Goal: Task Accomplishment & Management: Use online tool/utility

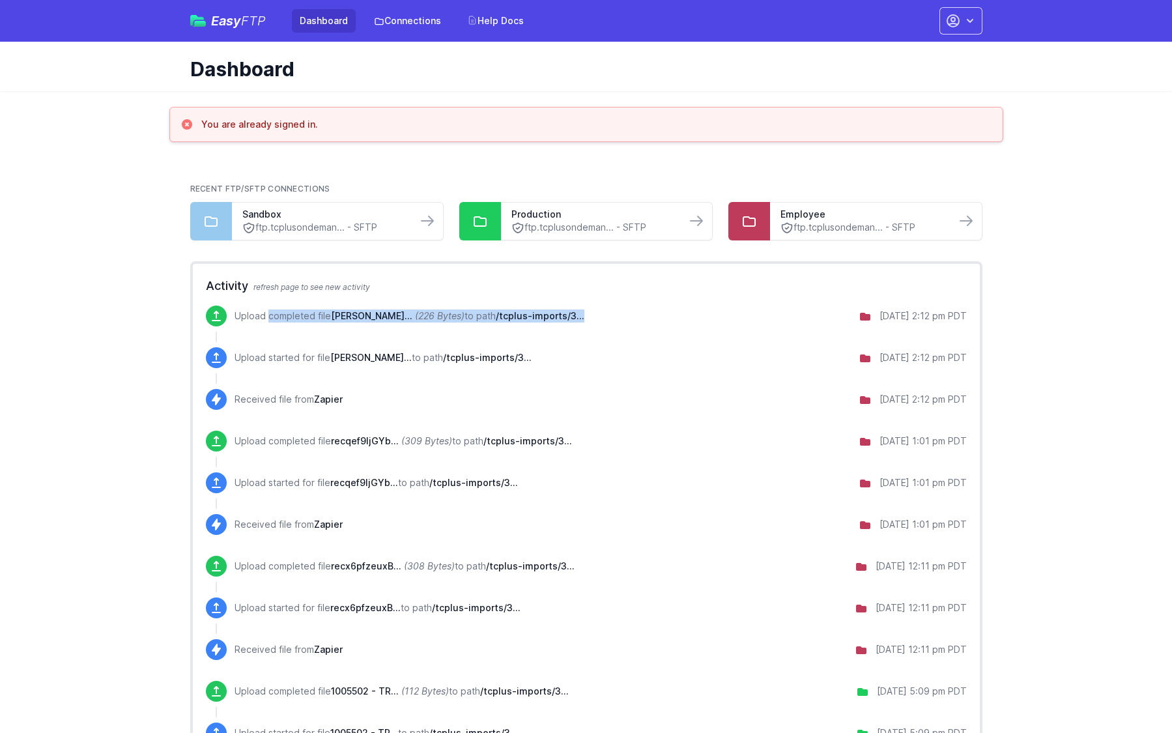
drag, startPoint x: 244, startPoint y: 316, endPoint x: 608, endPoint y: 324, distance: 364.3
click at [608, 324] on div "Upload completed file Ryan-Gunn_re... (226 Bytes) to path /tcplus-imports/3... …" at bounding box center [601, 316] width 732 height 21
click at [607, 324] on div "Upload completed file Ryan-Gunn_re... (226 Bytes) to path /tcplus-imports/3... …" at bounding box center [601, 316] width 732 height 21
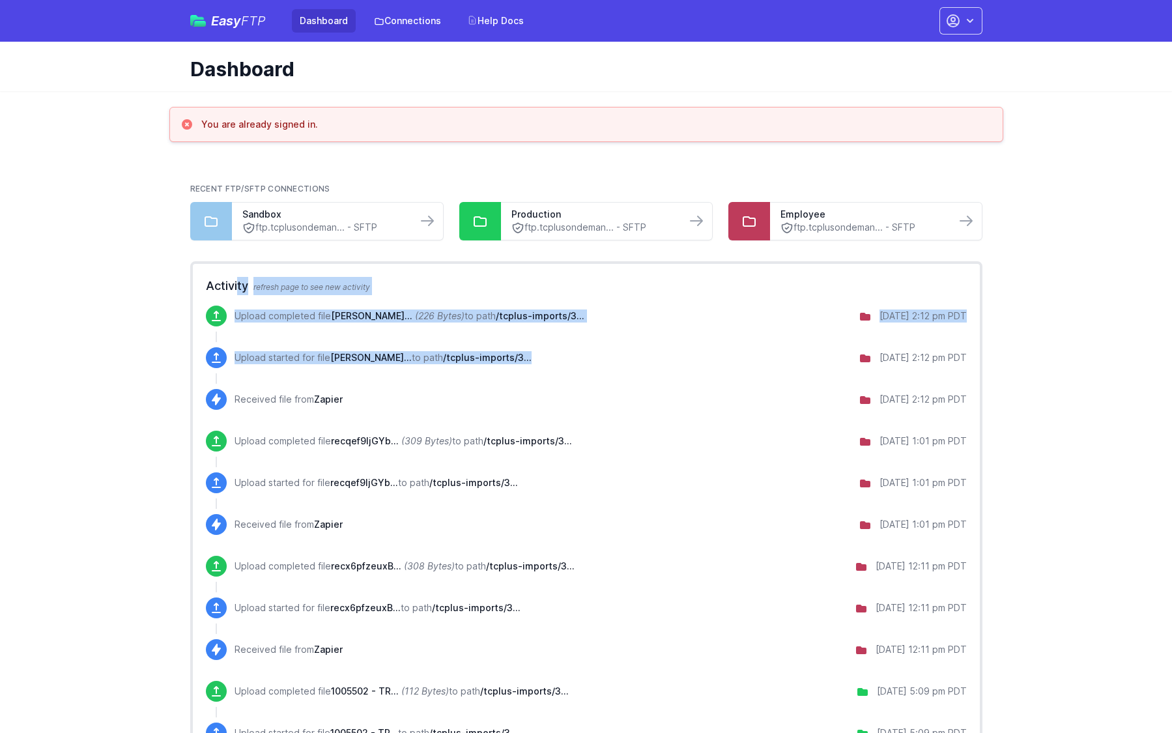
drag, startPoint x: 522, startPoint y: 368, endPoint x: 238, endPoint y: 294, distance: 292.9
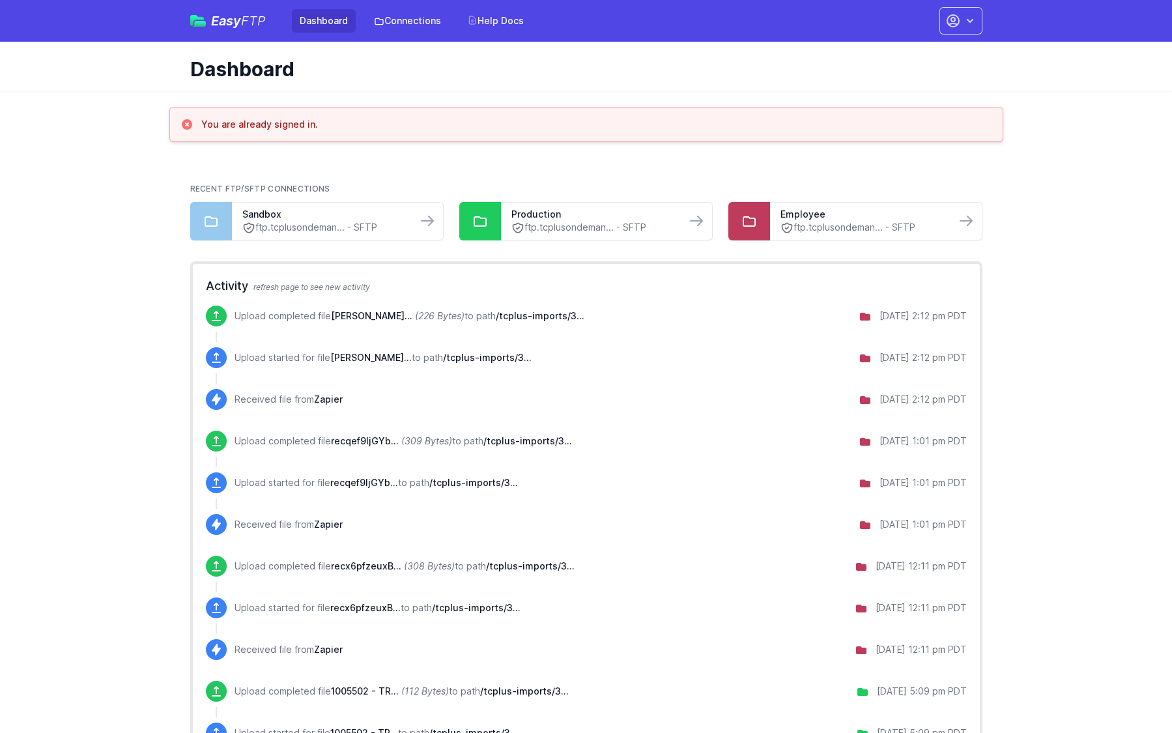
click at [603, 348] on div "Upload started for file Ryan-Gunn_re... to path /tcplus-imports/3... 8/20/2025 …" at bounding box center [601, 357] width 732 height 21
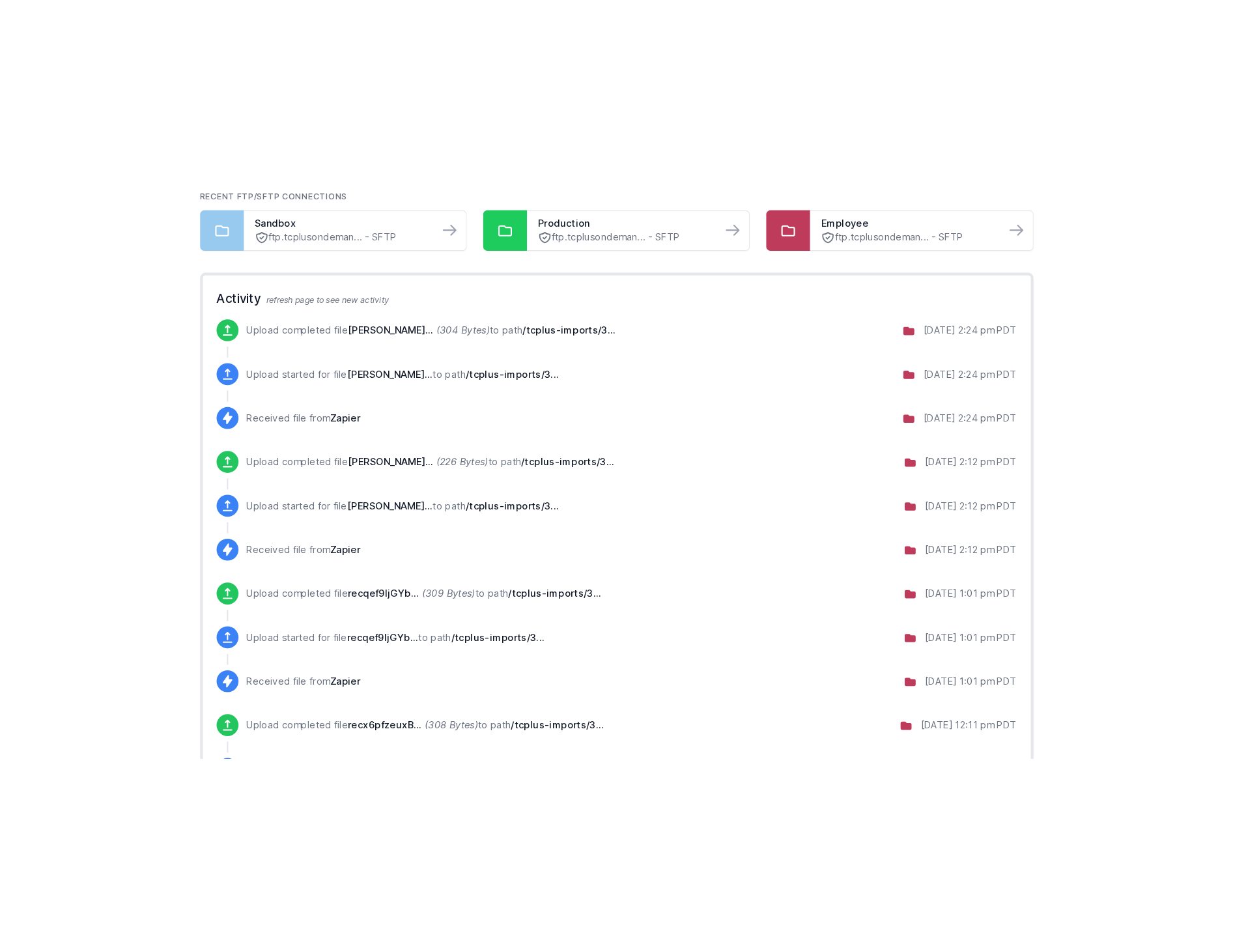
scroll to position [29, 0]
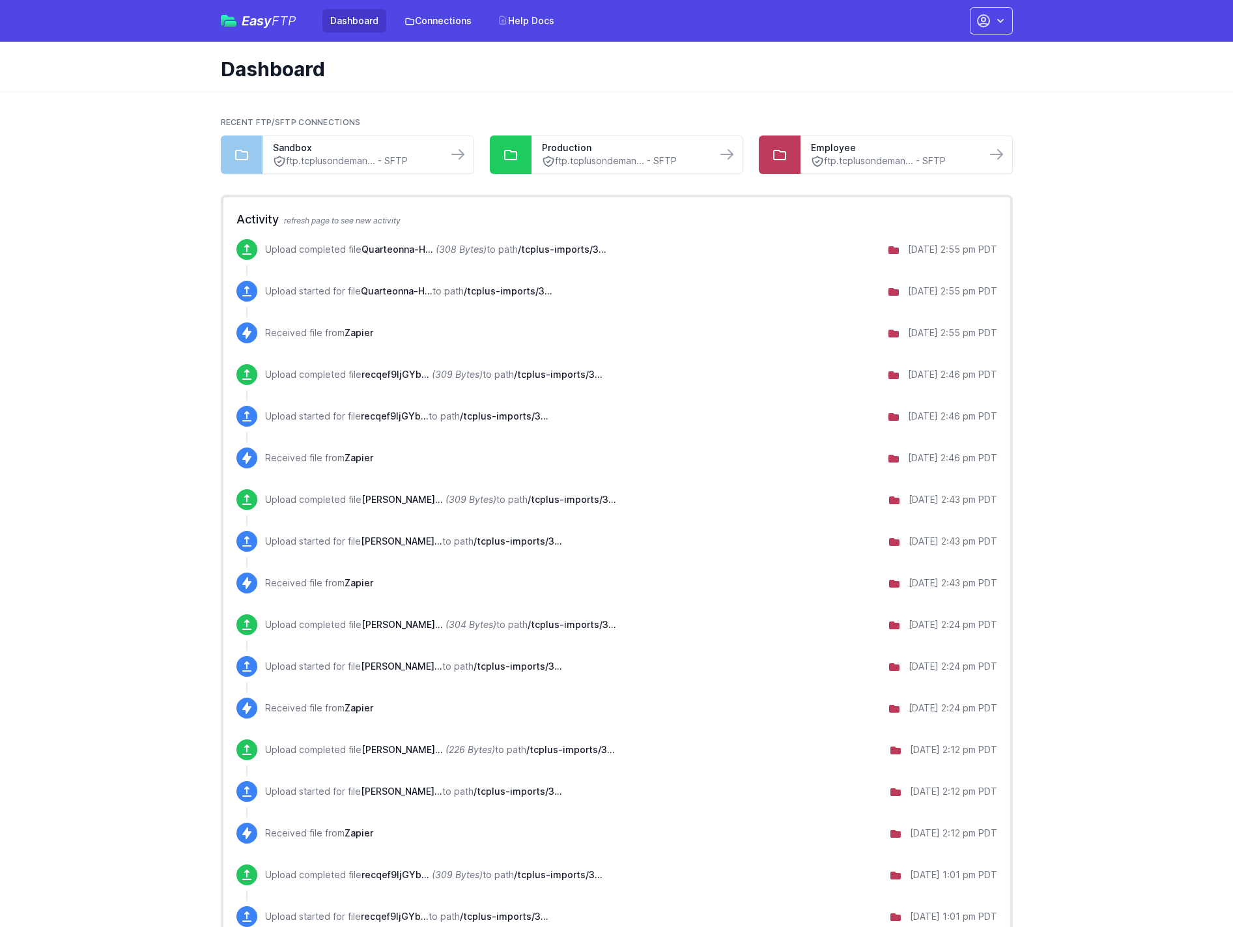
drag, startPoint x: 952, startPoint y: 249, endPoint x: 990, endPoint y: 245, distance: 37.3
click at [990, 245] on div "[DATE] 2:55 pm PDT" at bounding box center [952, 249] width 89 height 13
